Goal: Navigation & Orientation: Find specific page/section

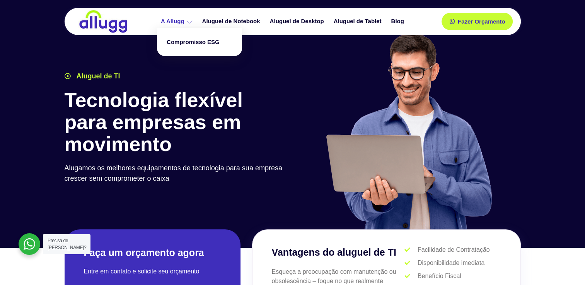
click at [187, 24] on icon at bounding box center [190, 22] width 6 height 6
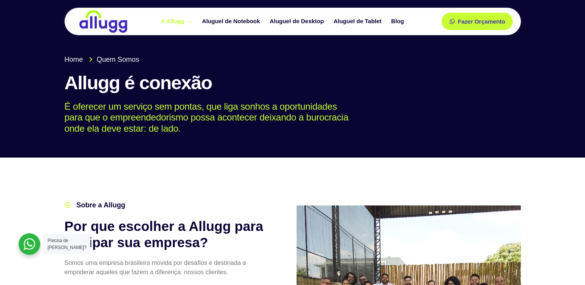
click at [91, 29] on img at bounding box center [103, 22] width 50 height 24
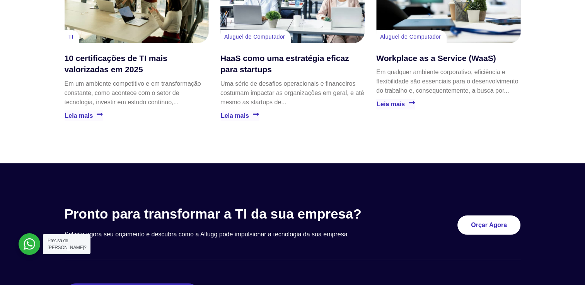
scroll to position [2138, 0]
